Goal: Ask a question: Seek information or help from site administrators or community

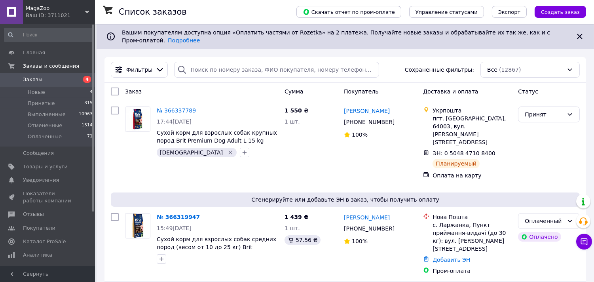
click at [46, 103] on span "Принятые" at bounding box center [41, 103] width 27 height 7
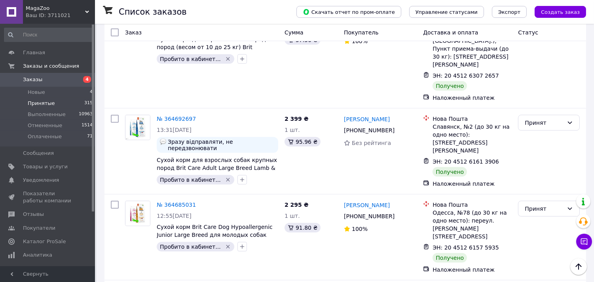
scroll to position [1429, 0]
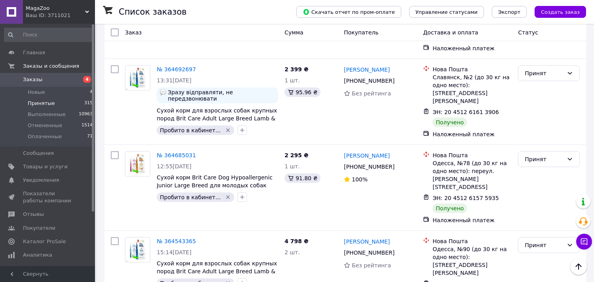
click at [49, 80] on span "Заказы" at bounding box center [48, 79] width 50 height 7
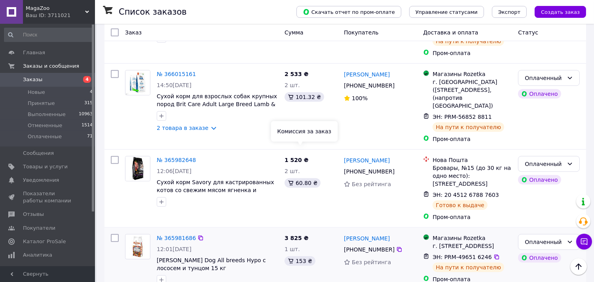
scroll to position [1422, 0]
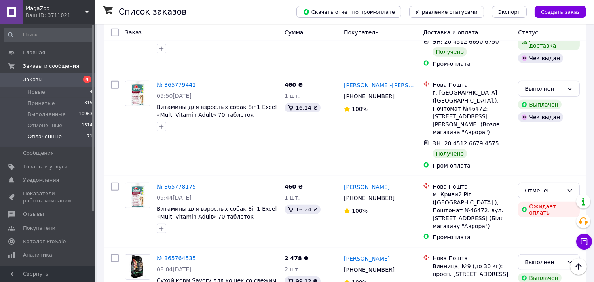
click at [61, 133] on li "Оплаченные 71" at bounding box center [48, 138] width 97 height 15
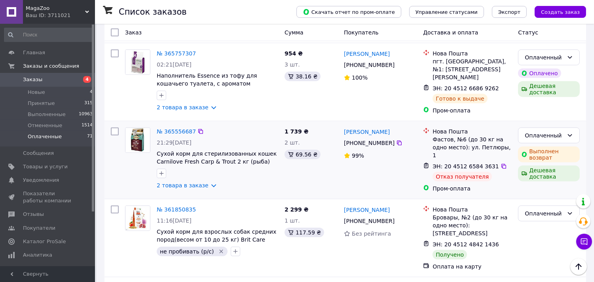
scroll to position [1297, 0]
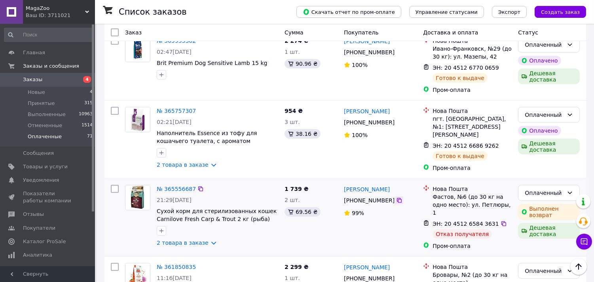
click at [397, 198] on icon at bounding box center [399, 200] width 5 height 5
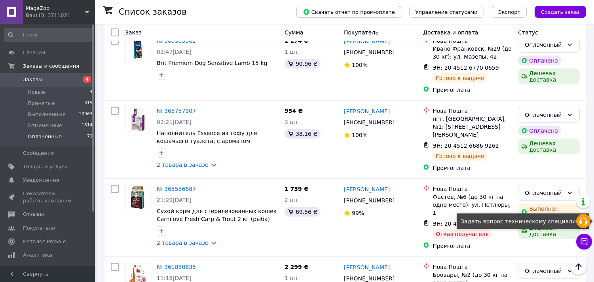
click at [588, 224] on icon at bounding box center [584, 222] width 10 height 10
click at [508, 63] on div "ЭН: 20 4512 6770 0659" at bounding box center [472, 68] width 81 height 10
click at [534, 68] on div "Дешевая доставка" at bounding box center [549, 76] width 62 height 16
click at [571, 68] on div "Дешевая доставка" at bounding box center [549, 76] width 62 height 16
click at [553, 68] on div "Дешевая доставка" at bounding box center [549, 76] width 62 height 16
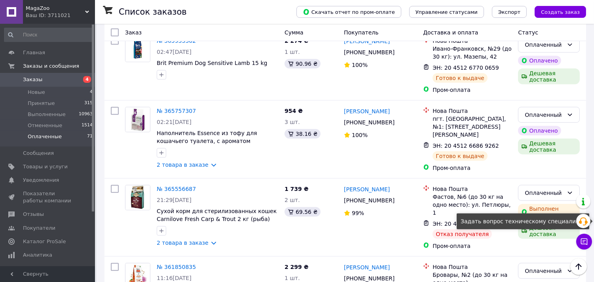
click at [570, 68] on div "Дешевая доставка" at bounding box center [549, 76] width 62 height 16
click at [584, 12] on button "Создать заказ" at bounding box center [560, 12] width 51 height 12
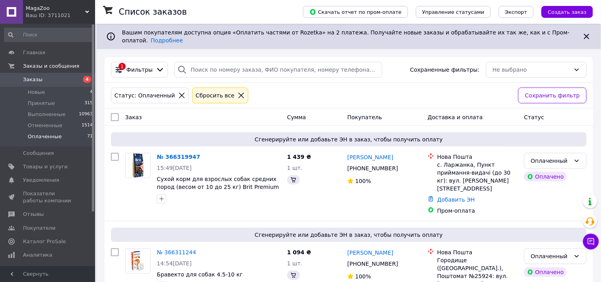
click at [61, 136] on li "Оплаченные 71" at bounding box center [48, 138] width 97 height 15
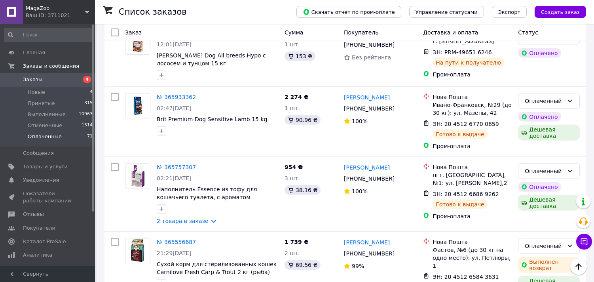
scroll to position [1332, 0]
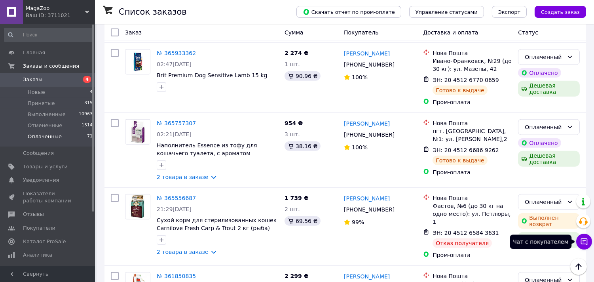
click at [587, 244] on icon at bounding box center [584, 241] width 7 height 7
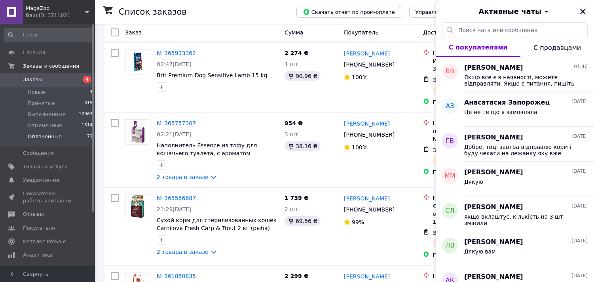
click at [580, 10] on icon "Закрыть" at bounding box center [583, 12] width 10 height 10
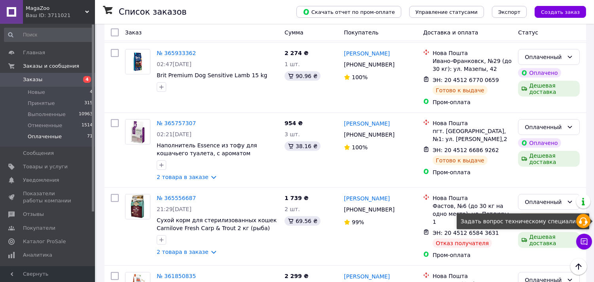
click at [579, 221] on icon at bounding box center [584, 222] width 10 height 10
click at [526, 123] on div "Оплаченный" at bounding box center [544, 127] width 39 height 9
click at [518, 116] on div "Оплаченный Оплачено Дешевая доставка" at bounding box center [549, 150] width 68 height 68
click at [580, 119] on div "Оплаченный" at bounding box center [549, 127] width 62 height 16
click at [573, 116] on div "Оплаченный Оплачено Дешевая доставка" at bounding box center [549, 150] width 68 height 68
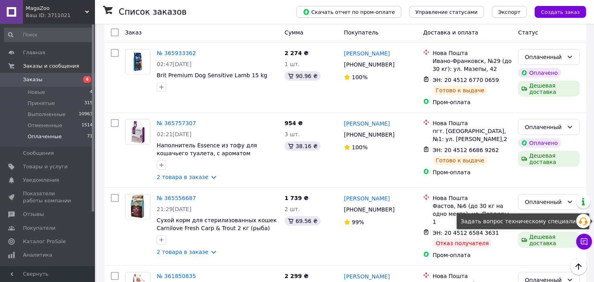
click at [566, 119] on div "Оплаченный" at bounding box center [549, 127] width 62 height 16
click at [584, 15] on button "Создать заказ" at bounding box center [560, 12] width 51 height 12
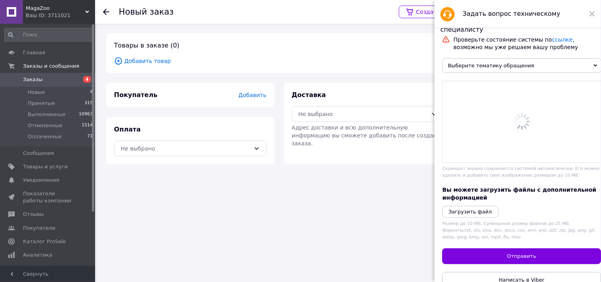
click at [504, 66] on span "Выберите тематику обращения" at bounding box center [521, 65] width 159 height 15
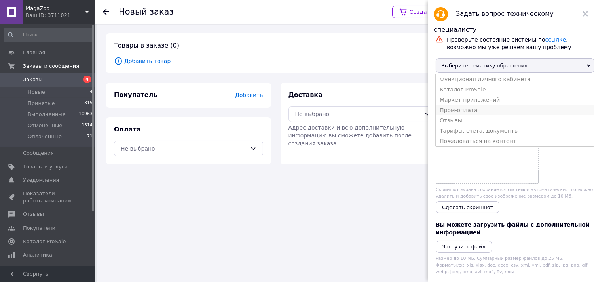
click at [473, 114] on li "Пром-оплата" at bounding box center [515, 110] width 159 height 10
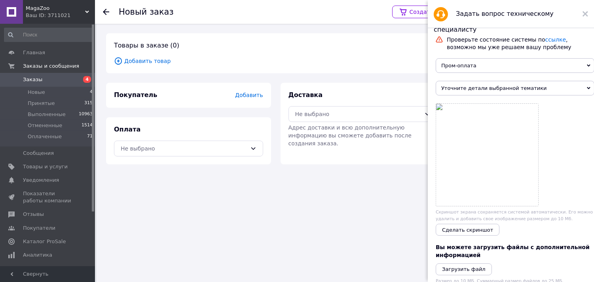
click at [462, 88] on span "Уточните детали выбранной тематики" at bounding box center [515, 88] width 159 height 15
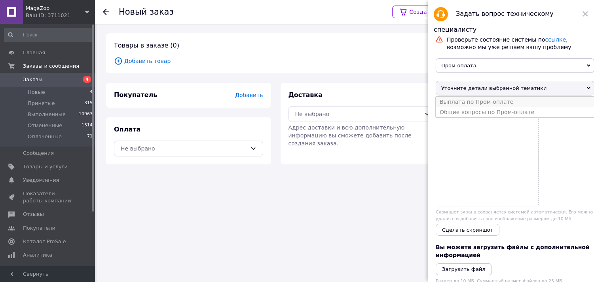
click at [496, 105] on li "Выплата по Пром-оплате" at bounding box center [515, 102] width 159 height 10
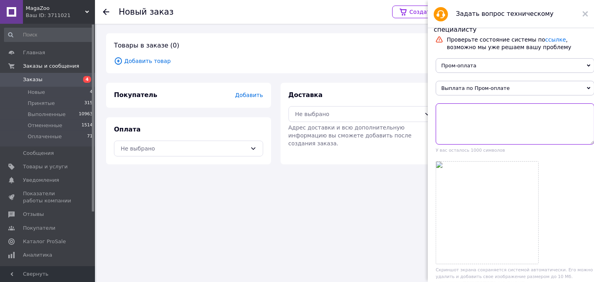
click at [470, 130] on textarea at bounding box center [515, 123] width 159 height 41
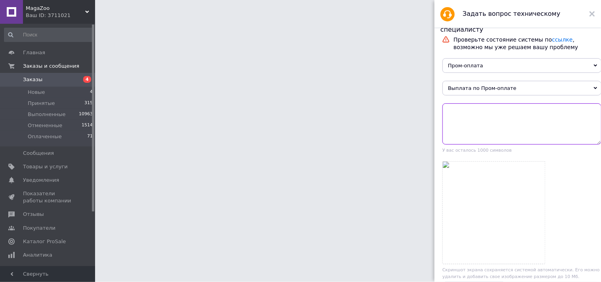
click at [520, 118] on textarea at bounding box center [521, 123] width 159 height 41
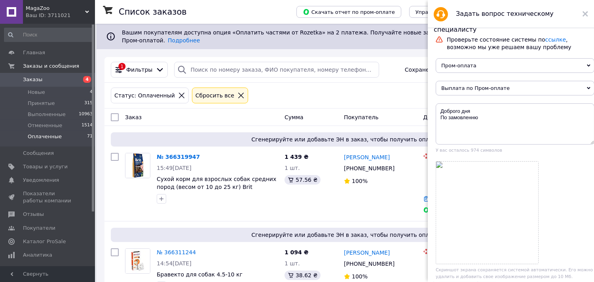
click at [51, 137] on span "Оплаченные" at bounding box center [45, 136] width 34 height 7
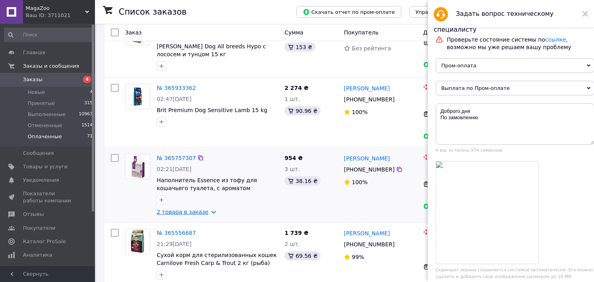
scroll to position [1297, 0]
click at [198, 230] on icon at bounding box center [201, 233] width 6 height 6
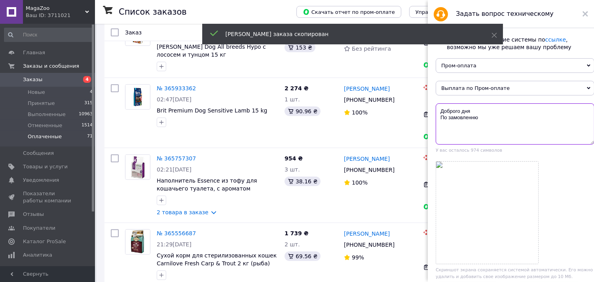
click at [531, 121] on textarea "Доброго дня По замовленню" at bounding box center [515, 123] width 159 height 41
paste textarea "365556687"
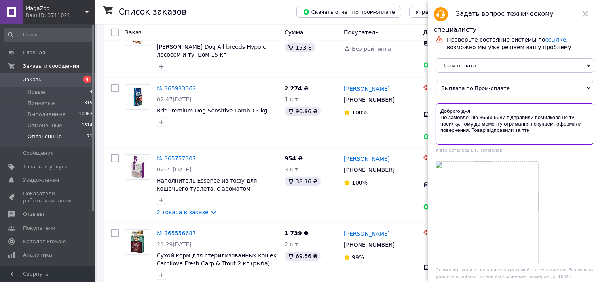
paste textarea "20451268429291"
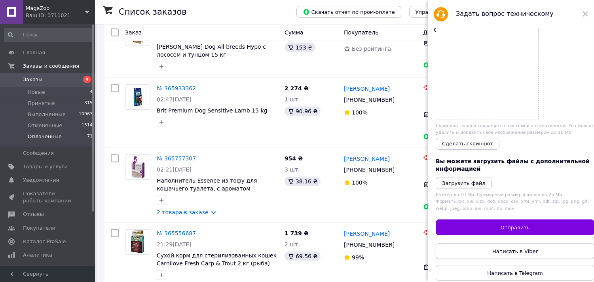
scroll to position [157, 0]
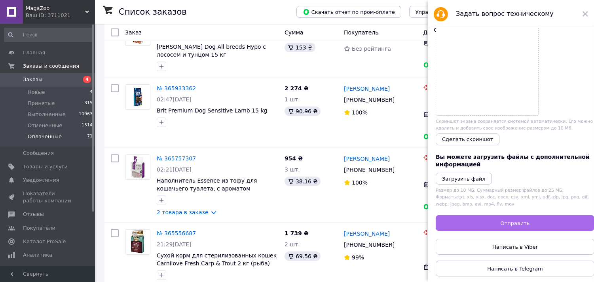
type textarea "Доброго дня По замовленню 365556687 відправили помилково не ту посилку, тому до…"
click at [509, 220] on span "Отправить" at bounding box center [515, 223] width 29 height 6
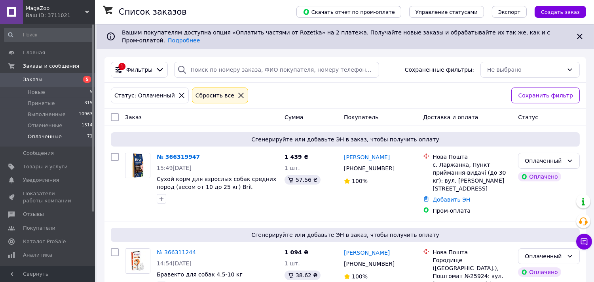
click at [70, 77] on span "Заказы" at bounding box center [48, 79] width 50 height 7
